Goal: Check status: Check status

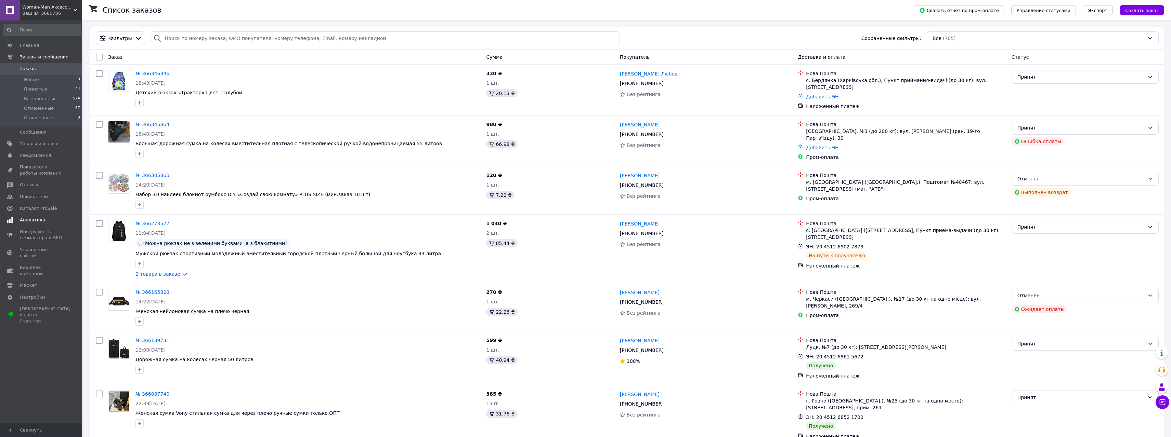
click at [38, 219] on span "Аналитика" at bounding box center [32, 220] width 25 height 6
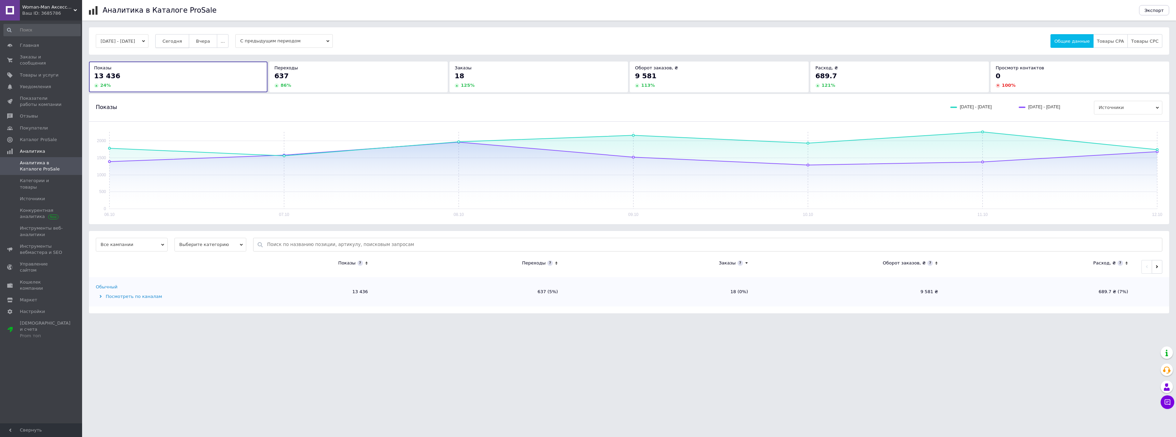
drag, startPoint x: 214, startPoint y: 39, endPoint x: 193, endPoint y: 44, distance: 21.4
click at [210, 40] on span "Вчера" at bounding box center [203, 41] width 14 height 5
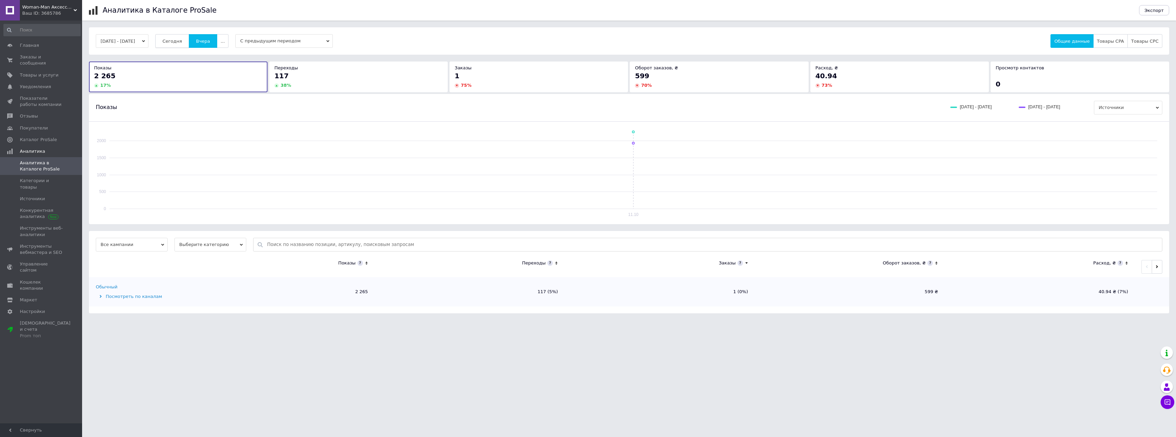
click at [182, 43] on span "Сегодня" at bounding box center [171, 41] width 19 height 5
click at [45, 58] on span "Заказы и сообщения" at bounding box center [41, 60] width 43 height 12
